Goal: Find specific page/section: Find specific page/section

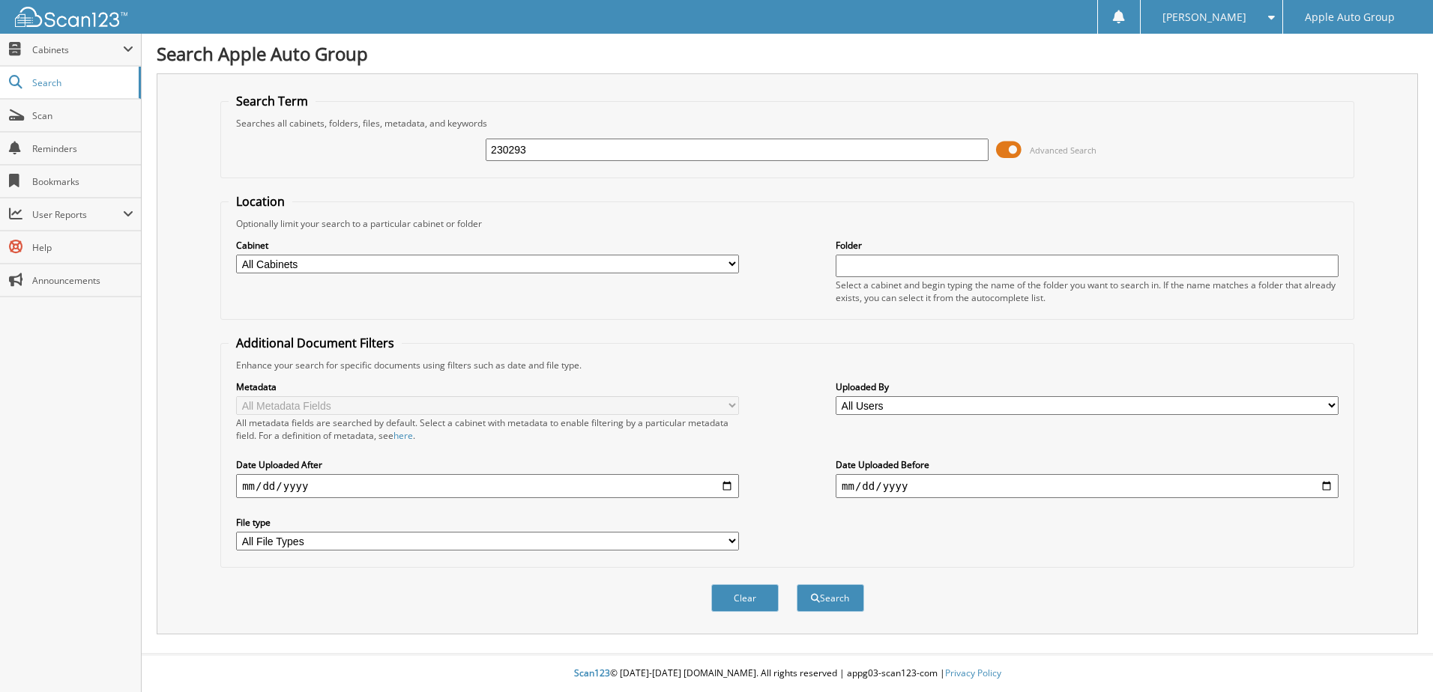
type input "230293"
click at [797, 585] on button "Search" at bounding box center [830, 599] width 67 height 28
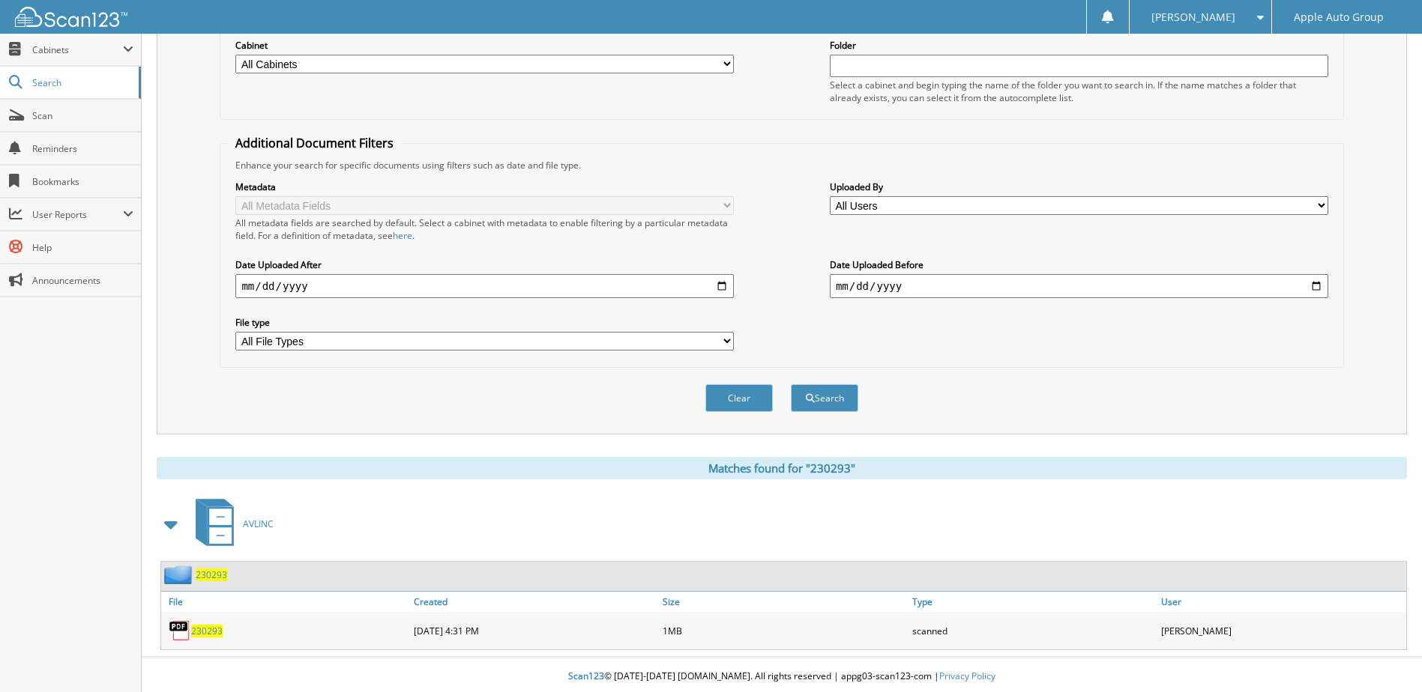
scroll to position [204, 0]
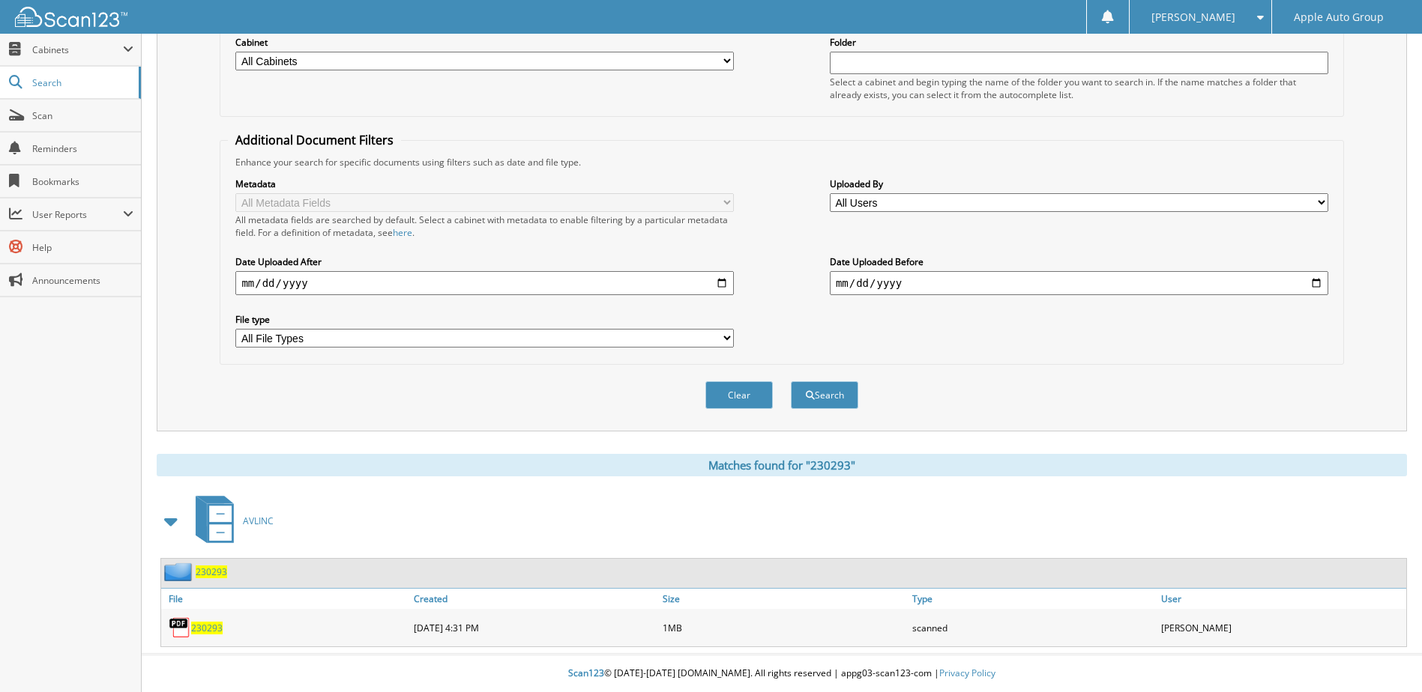
click at [208, 573] on span "230293" at bounding box center [211, 572] width 31 height 13
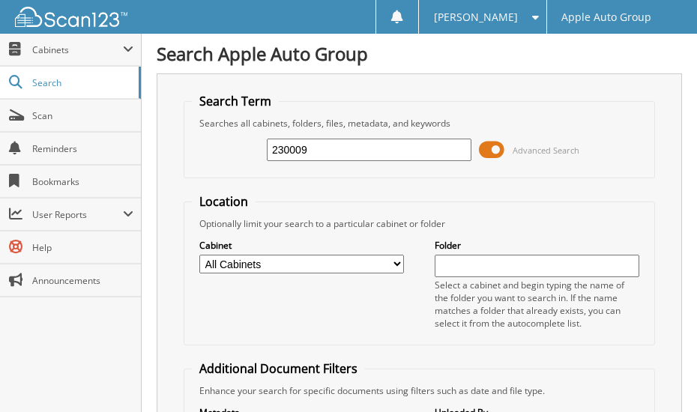
type input "230009"
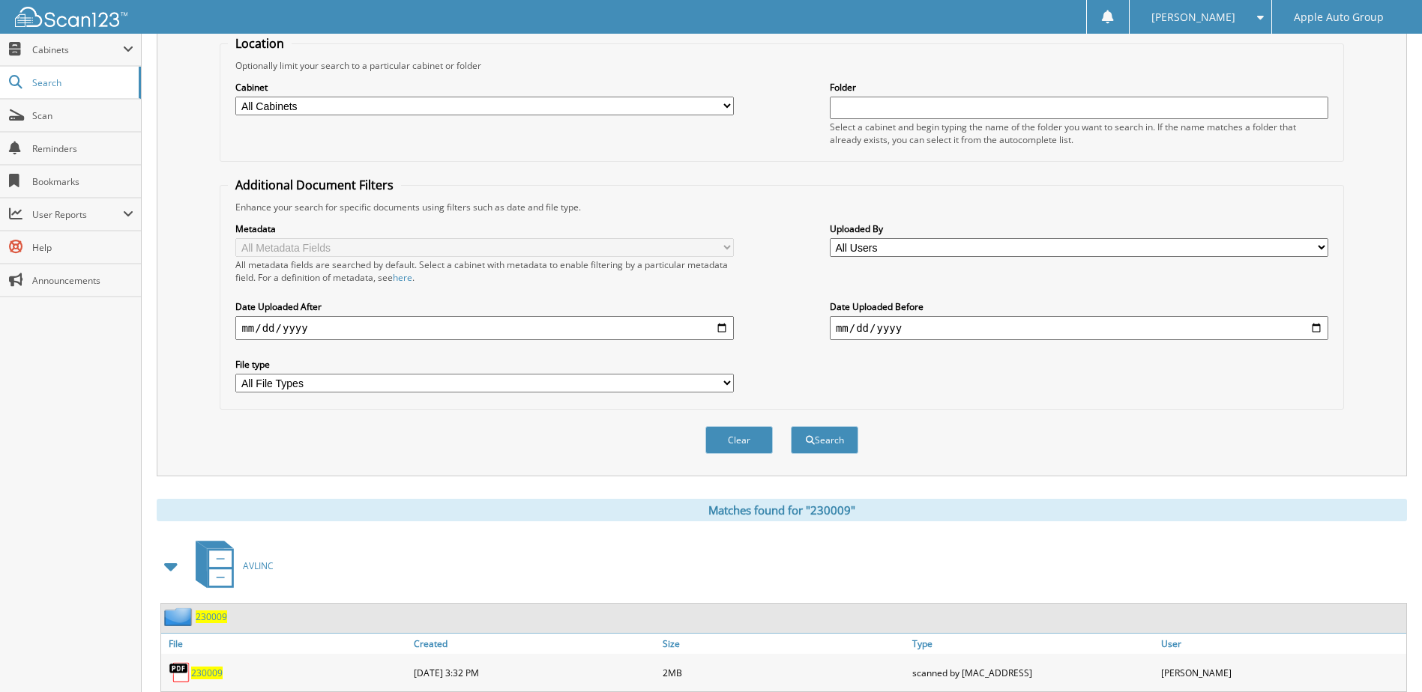
scroll to position [204, 0]
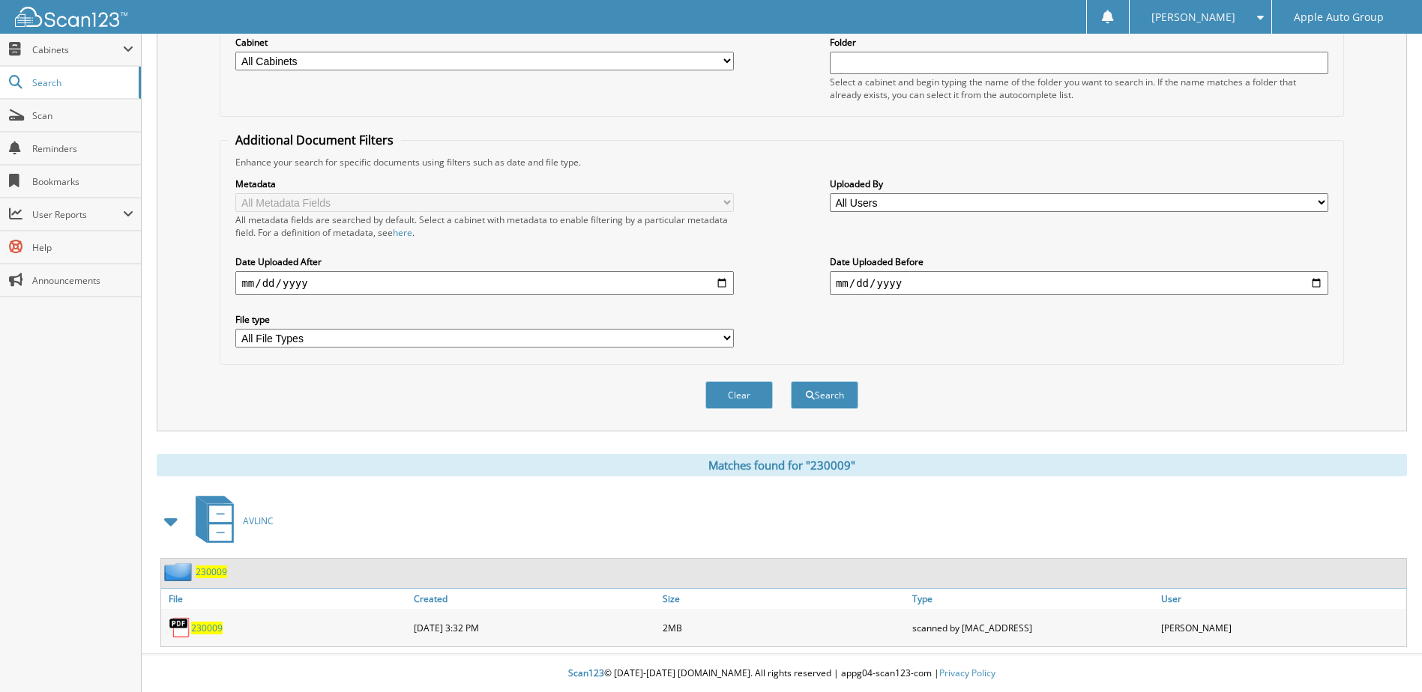
click at [214, 411] on span "230009" at bounding box center [211, 572] width 31 height 13
